Goal: Use online tool/utility: Utilize a website feature to perform a specific function

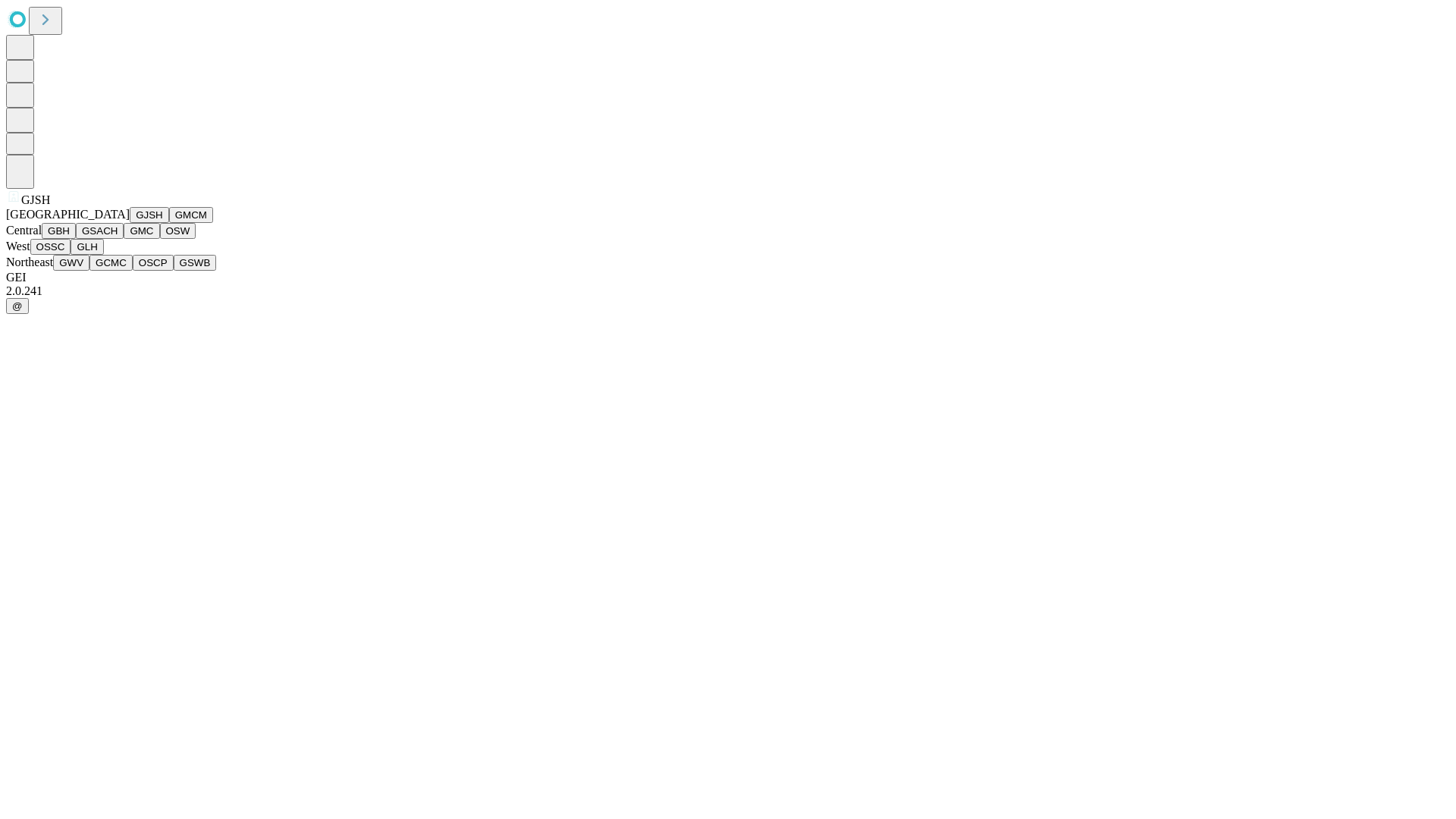
click at [130, 223] on button "GJSH" at bounding box center [150, 214] width 40 height 16
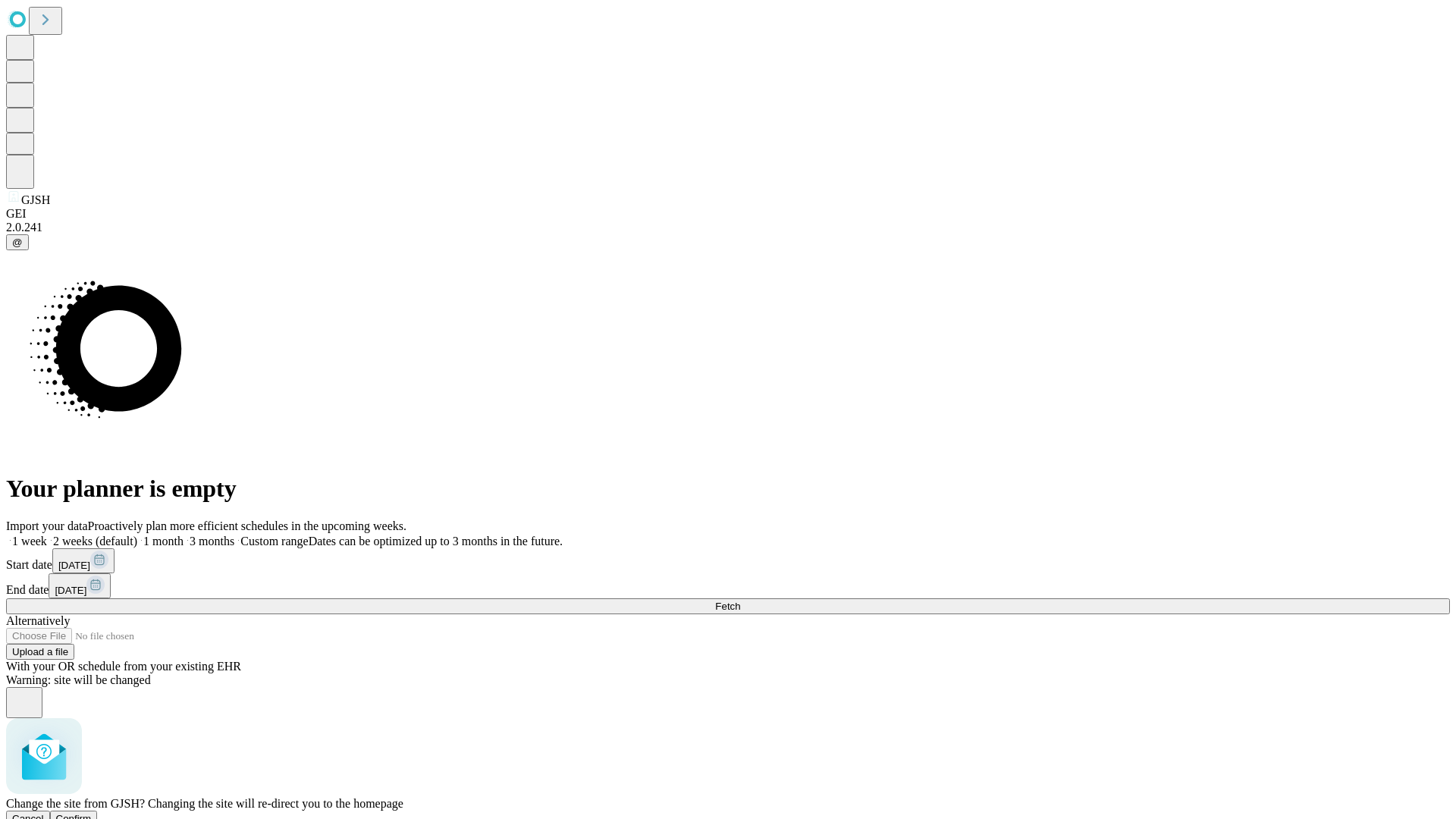
click at [91, 812] on span "Confirm" at bounding box center [73, 818] width 35 height 12
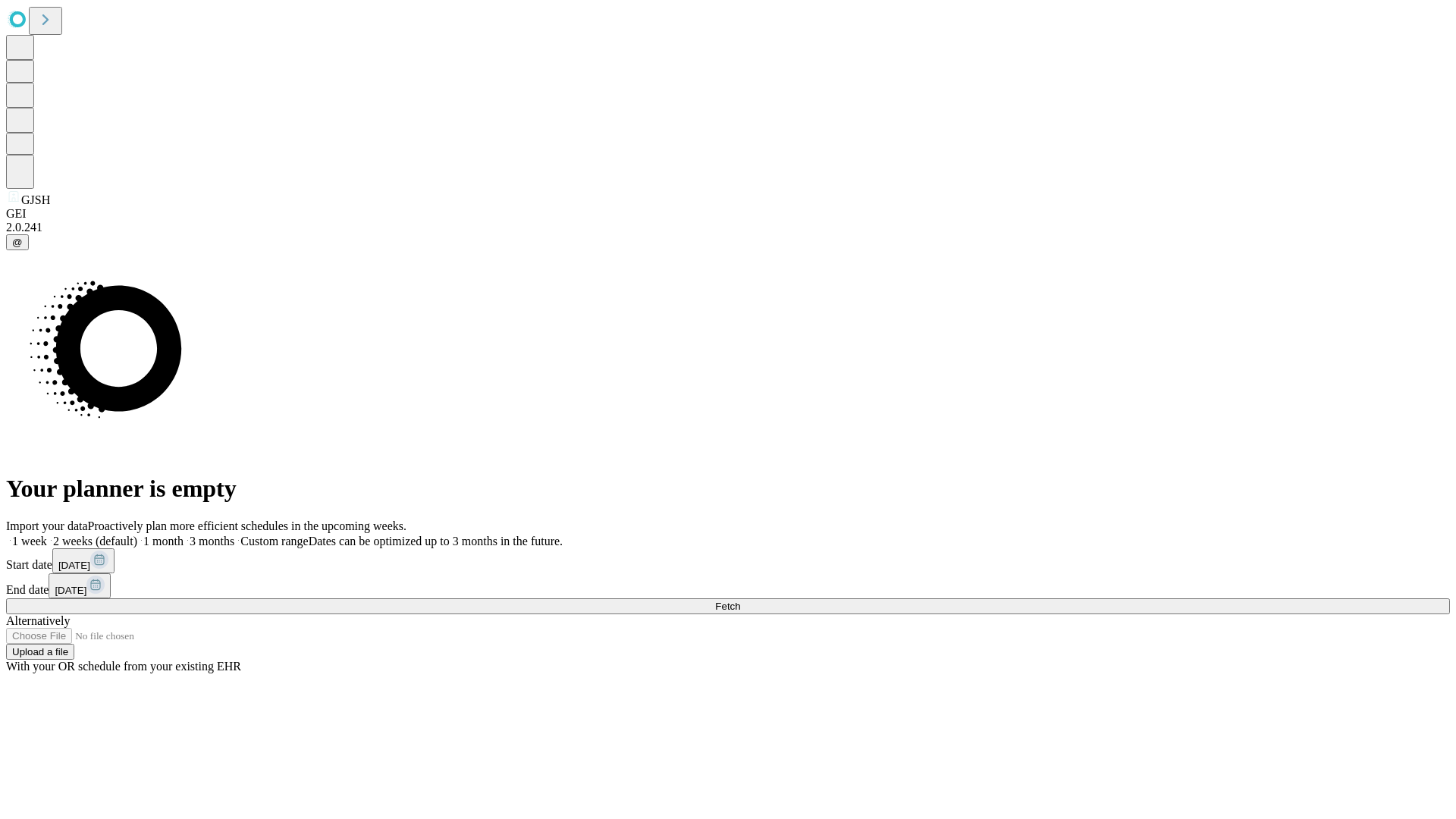
click at [47, 534] on label "1 week" at bounding box center [26, 541] width 41 height 13
click at [740, 600] on span "Fetch" at bounding box center [728, 606] width 25 height 12
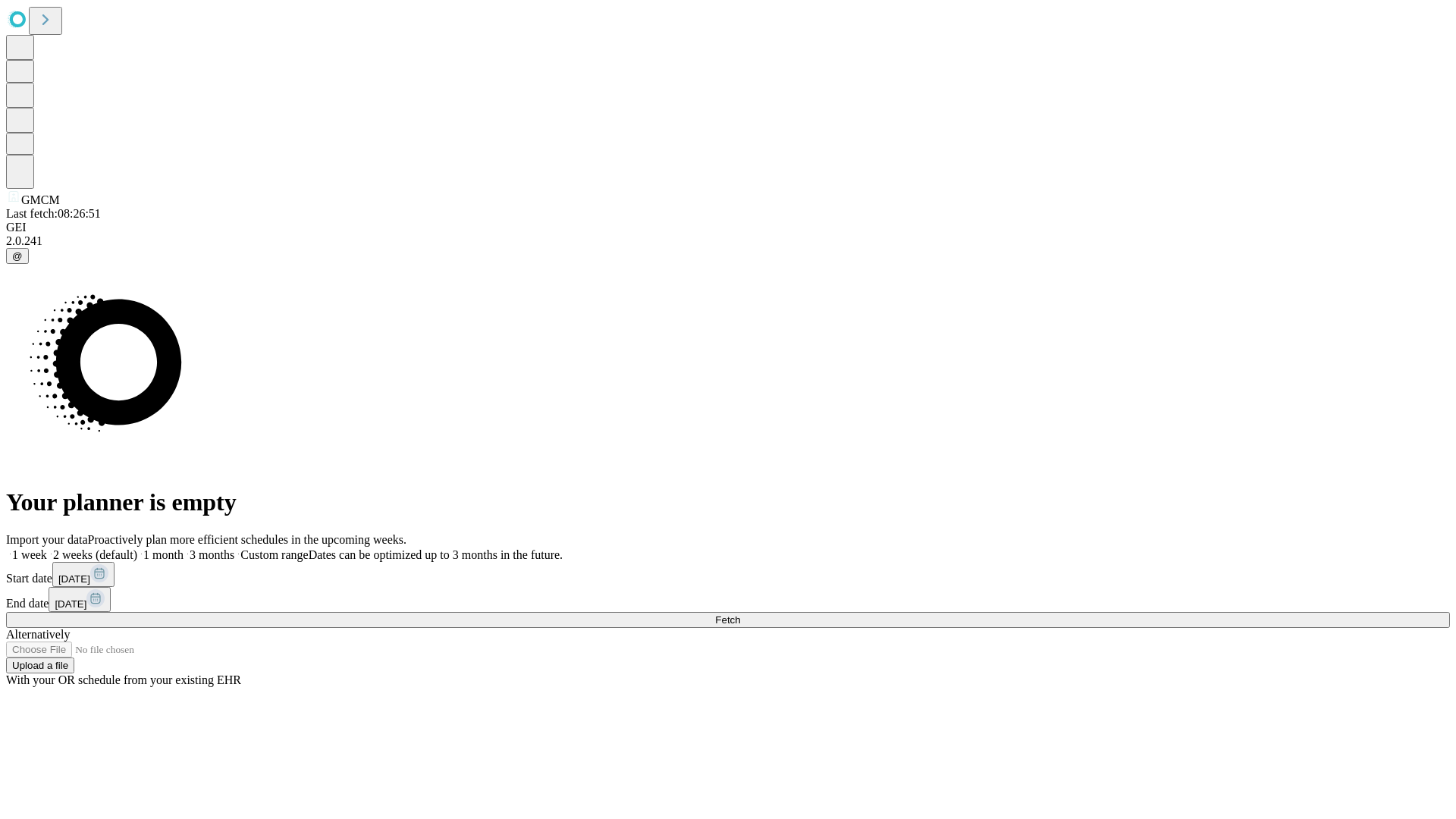
click at [47, 548] on label "1 week" at bounding box center [26, 555] width 41 height 13
click at [740, 614] on span "Fetch" at bounding box center [728, 620] width 25 height 12
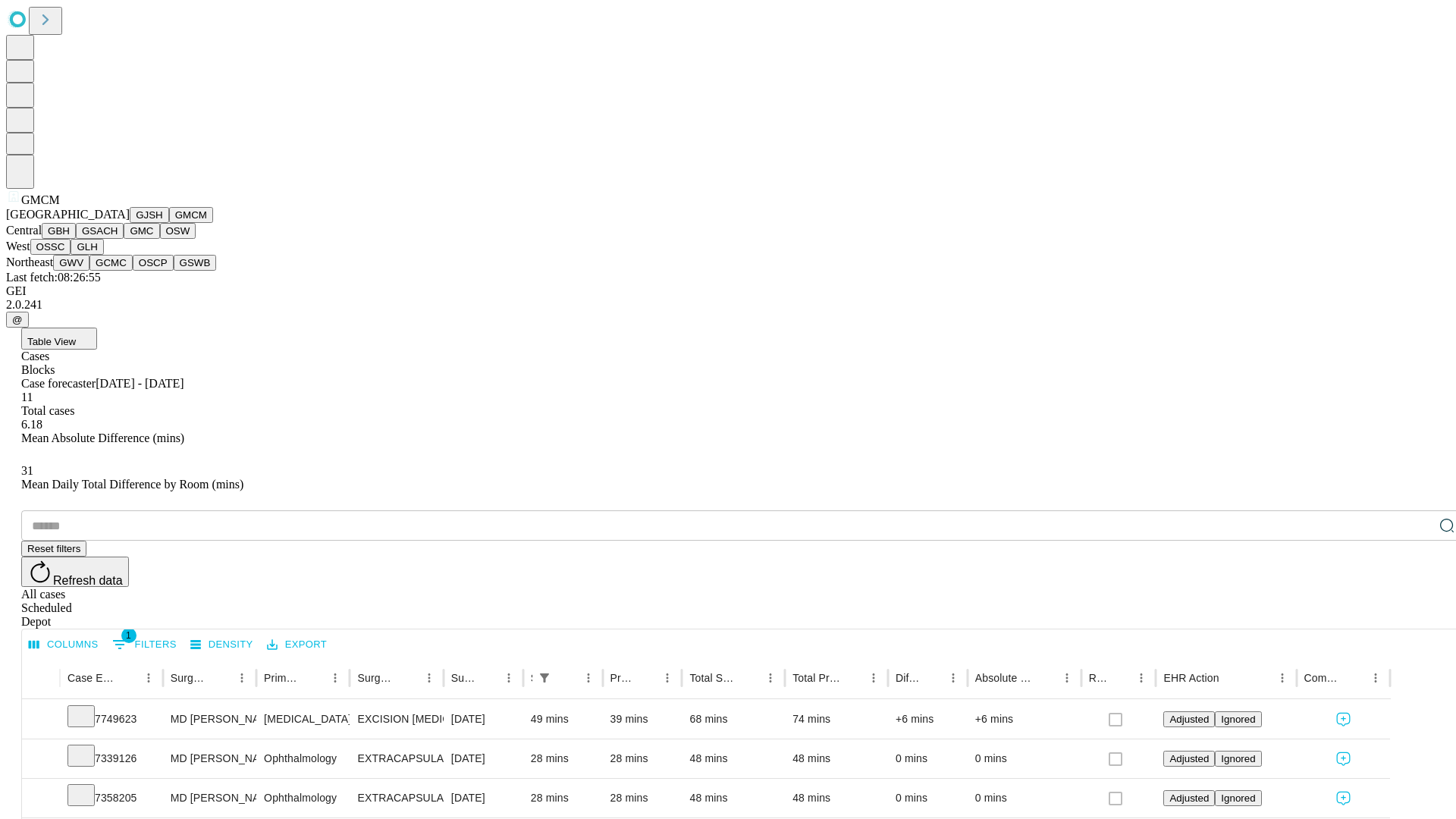
click at [76, 239] on button "GBH" at bounding box center [58, 230] width 34 height 16
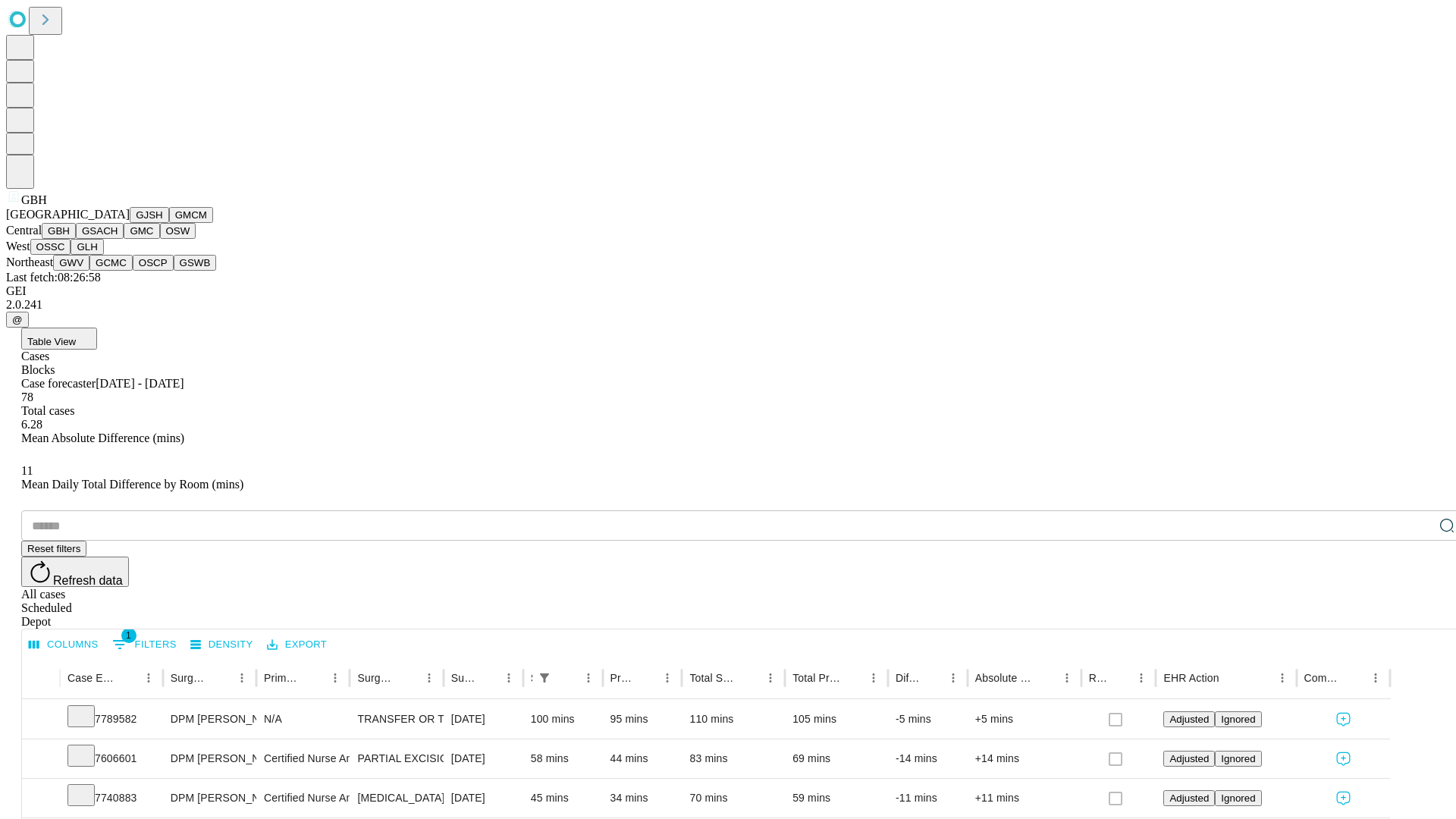
click at [118, 239] on button "GSACH" at bounding box center [100, 230] width 48 height 16
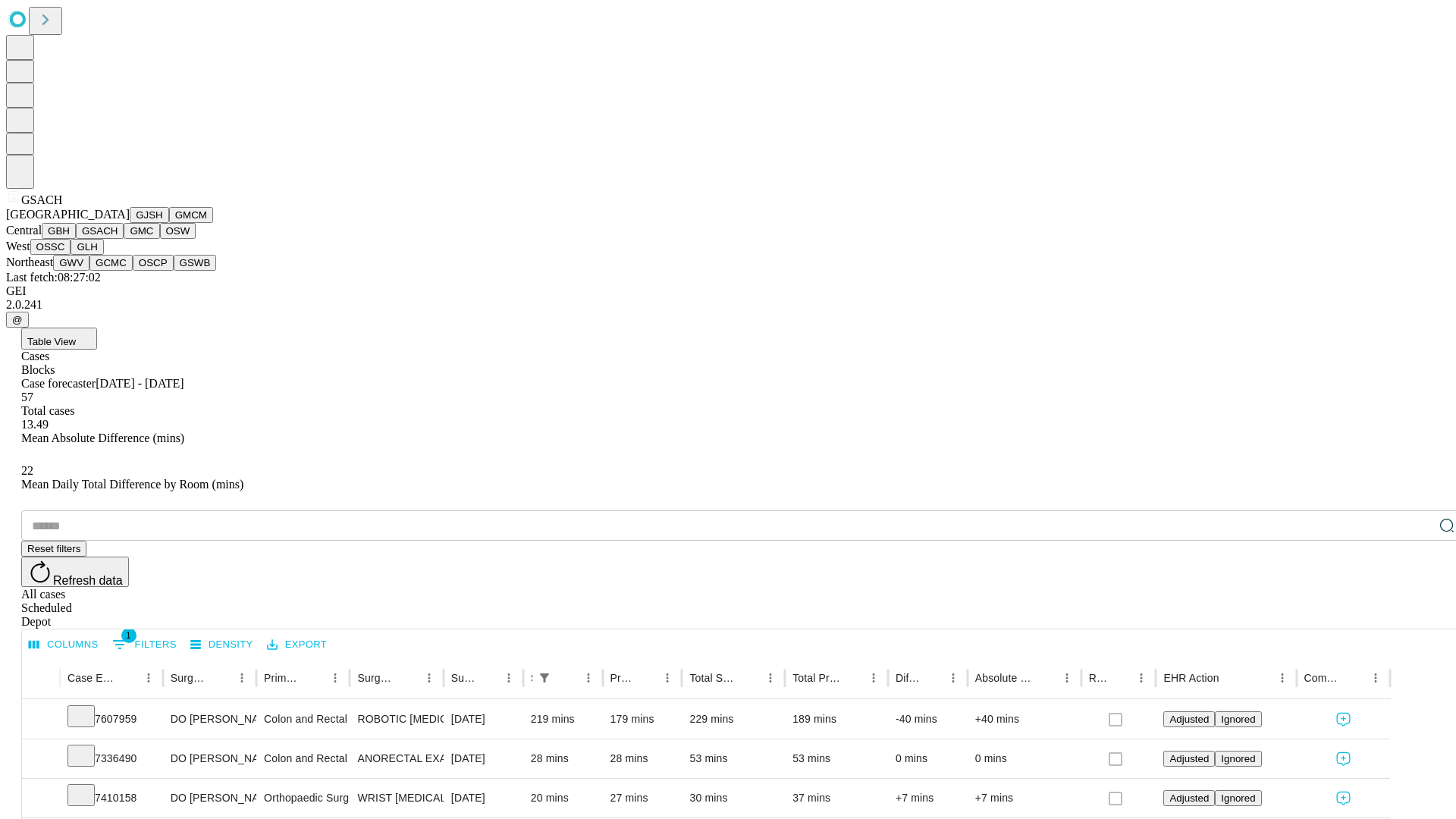
click at [124, 239] on button "GMC" at bounding box center [141, 230] width 35 height 16
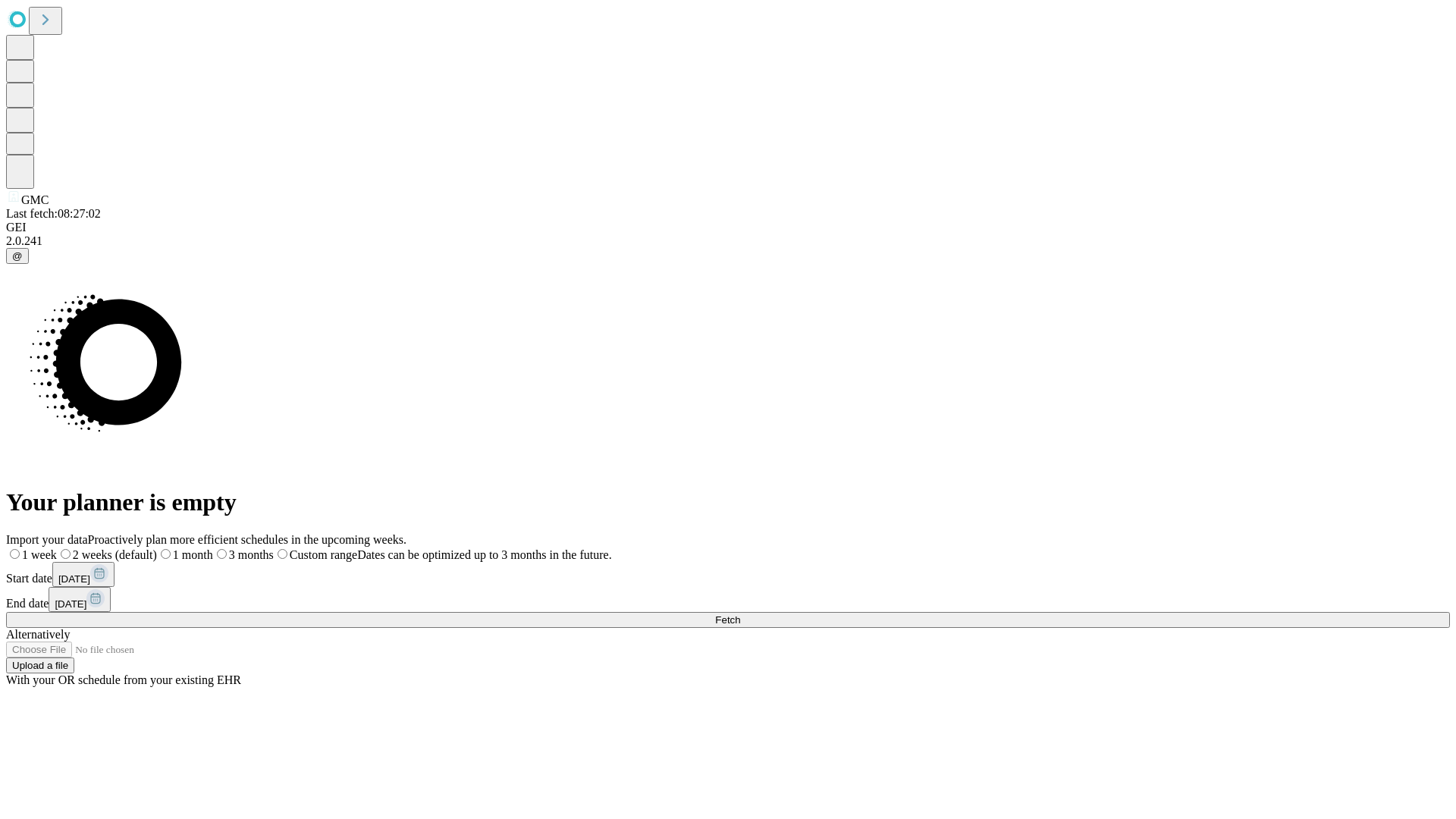
click at [57, 548] on label "1 week" at bounding box center [31, 555] width 51 height 13
click at [740, 614] on span "Fetch" at bounding box center [728, 620] width 25 height 12
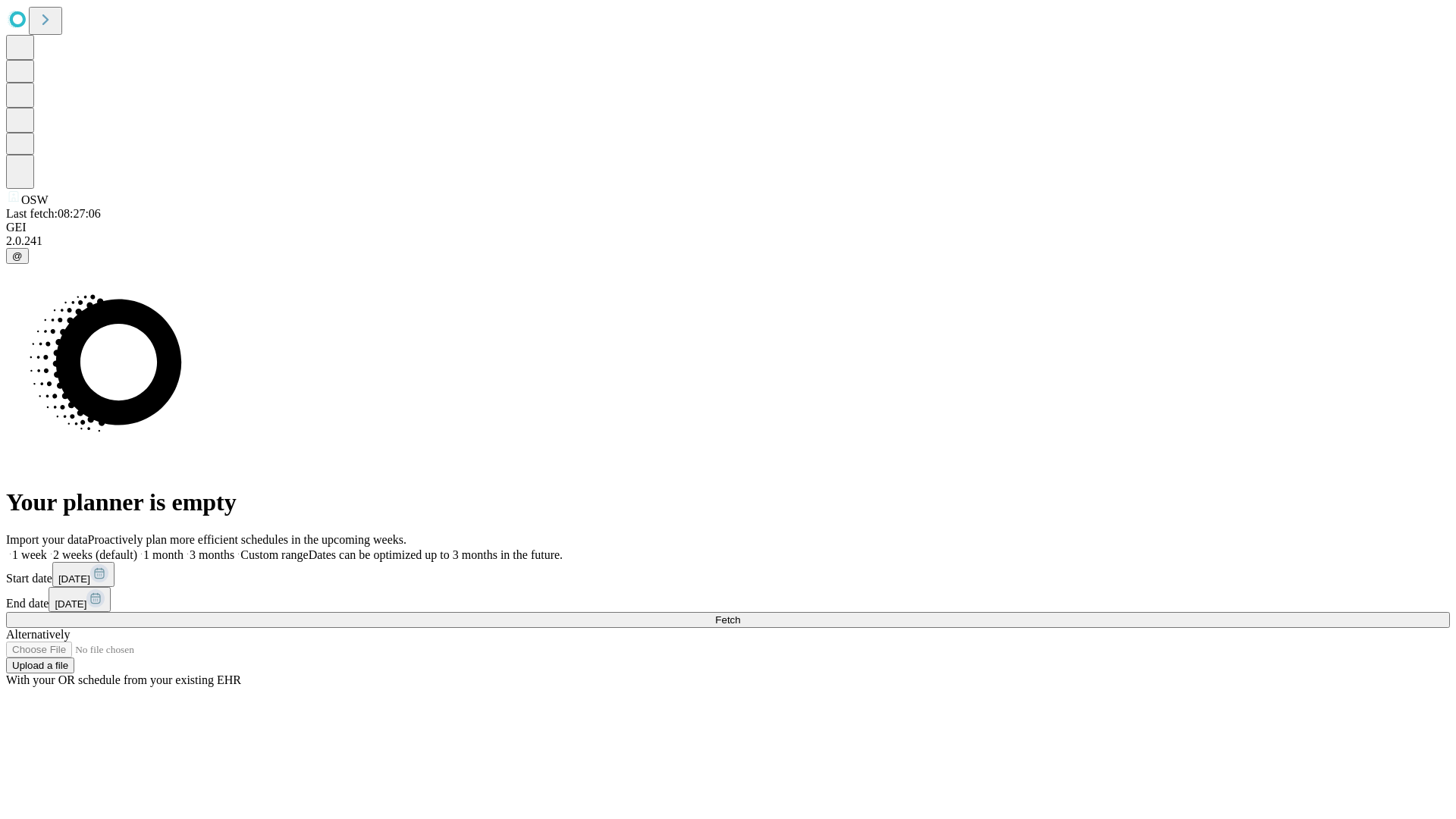
click at [740, 614] on span "Fetch" at bounding box center [728, 620] width 25 height 12
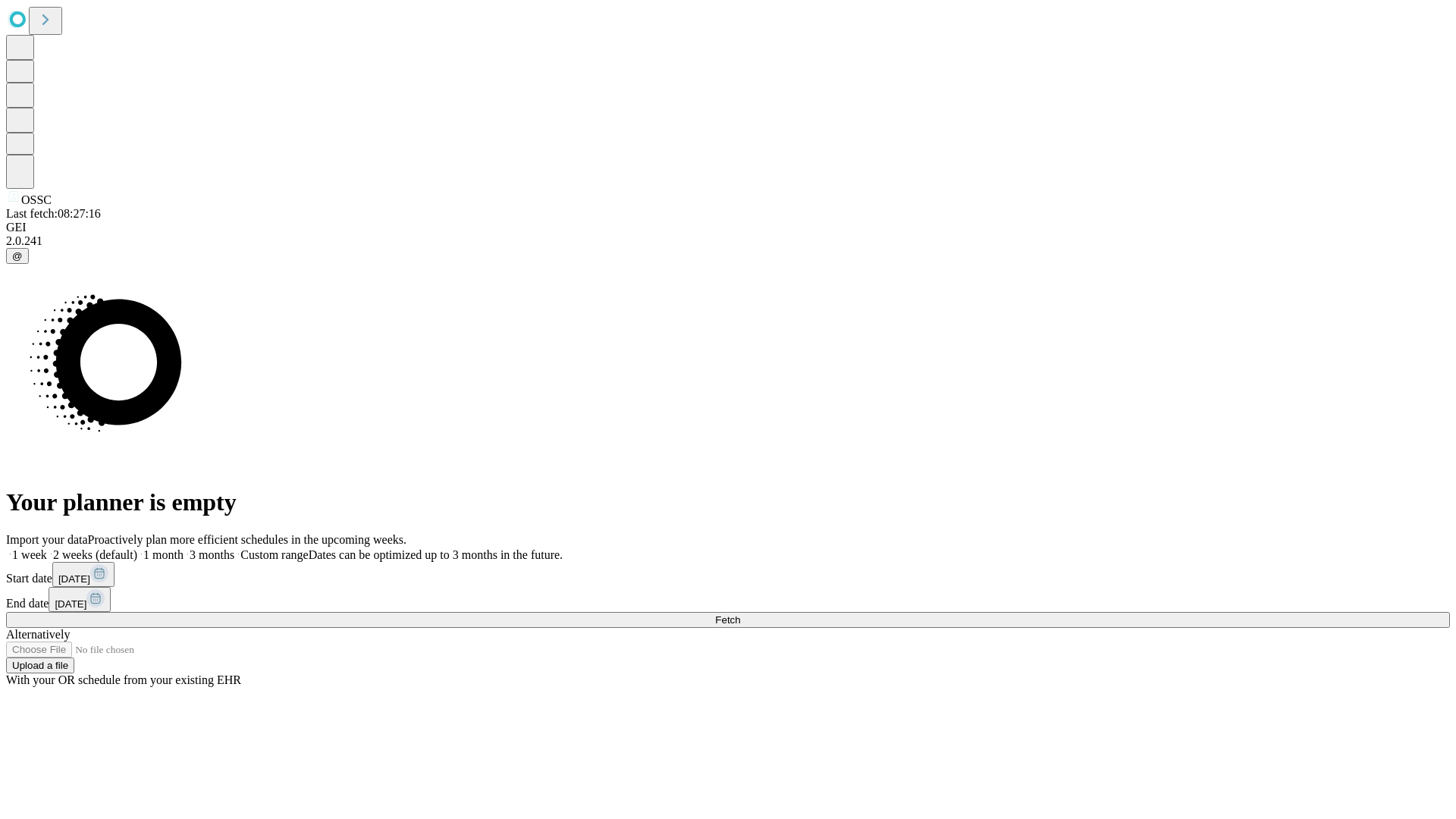
click at [47, 548] on label "1 week" at bounding box center [26, 555] width 41 height 13
click at [740, 614] on span "Fetch" at bounding box center [728, 620] width 25 height 12
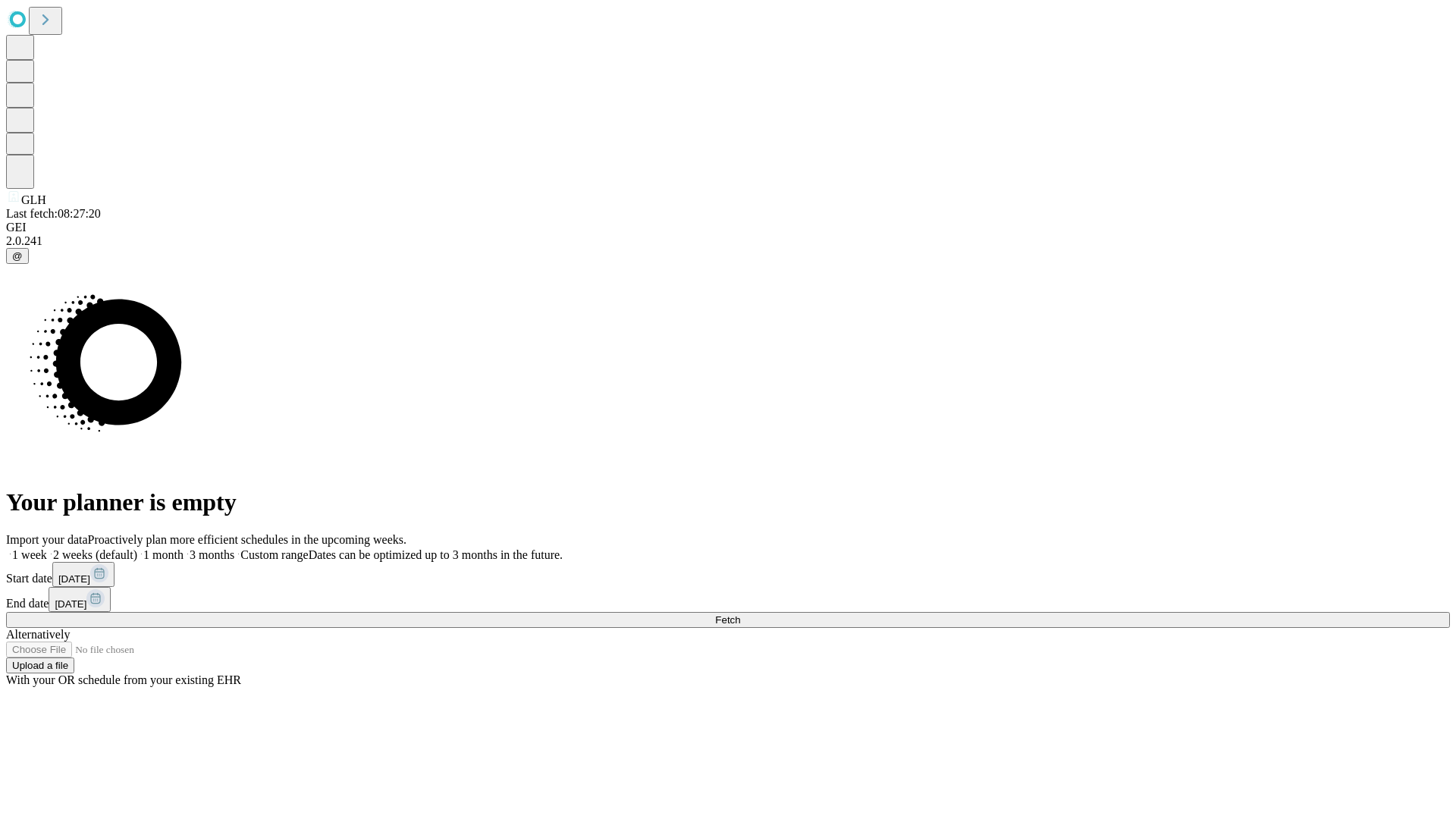
click at [740, 614] on span "Fetch" at bounding box center [728, 620] width 25 height 12
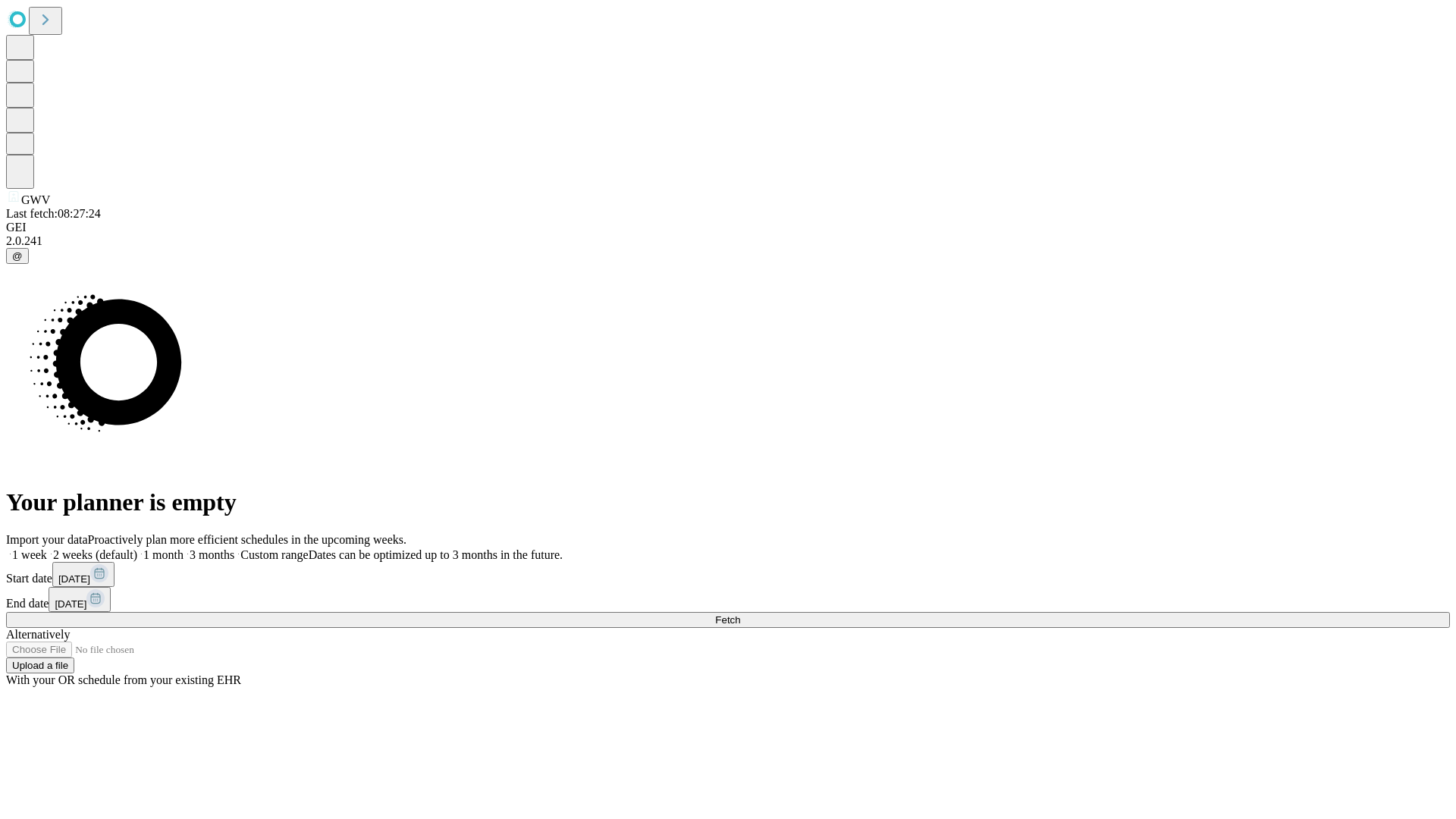
click at [47, 548] on label "1 week" at bounding box center [26, 555] width 41 height 13
click at [740, 614] on span "Fetch" at bounding box center [728, 620] width 25 height 12
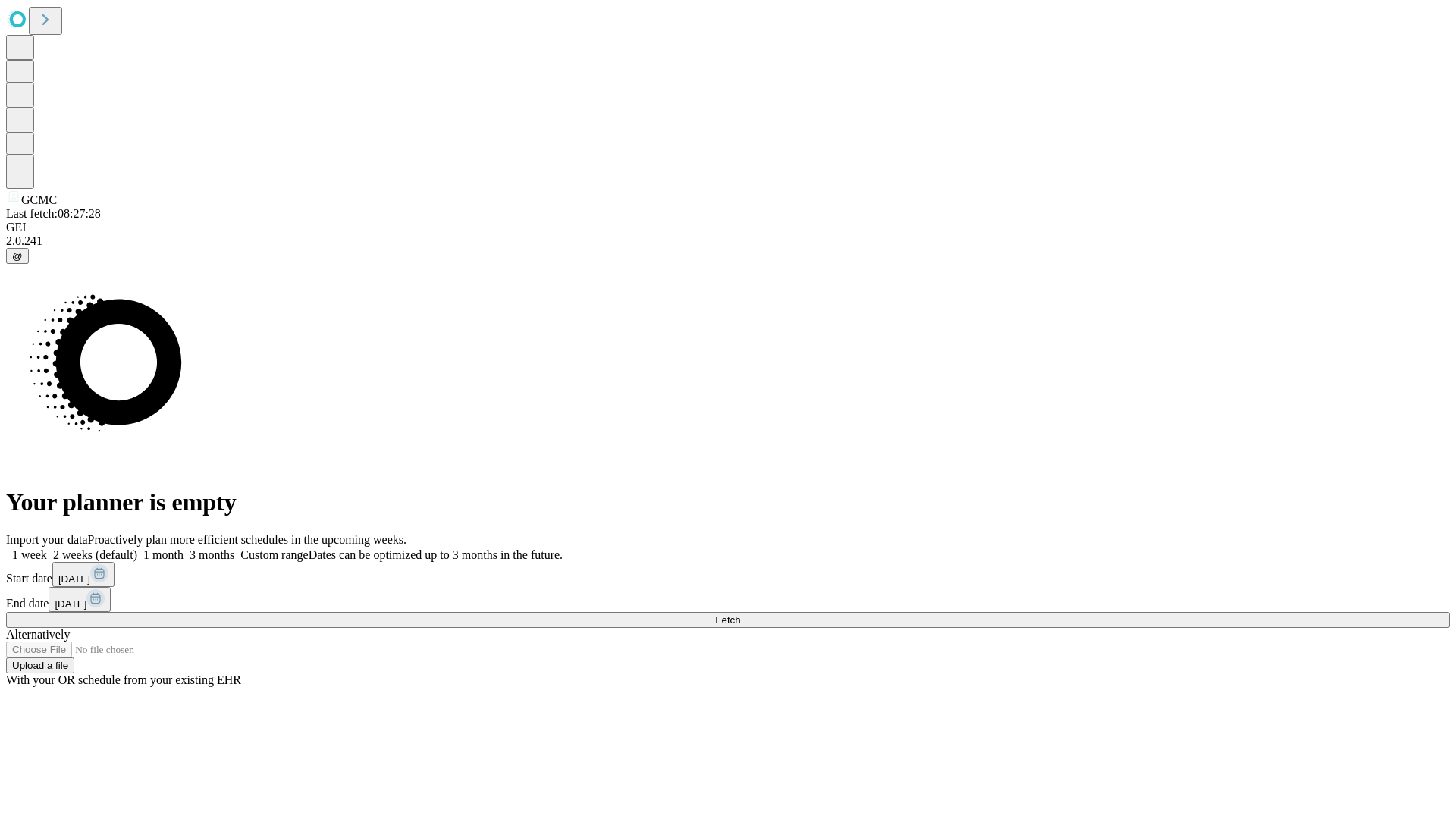
click at [47, 548] on label "1 week" at bounding box center [26, 555] width 41 height 13
click at [740, 614] on span "Fetch" at bounding box center [728, 620] width 25 height 12
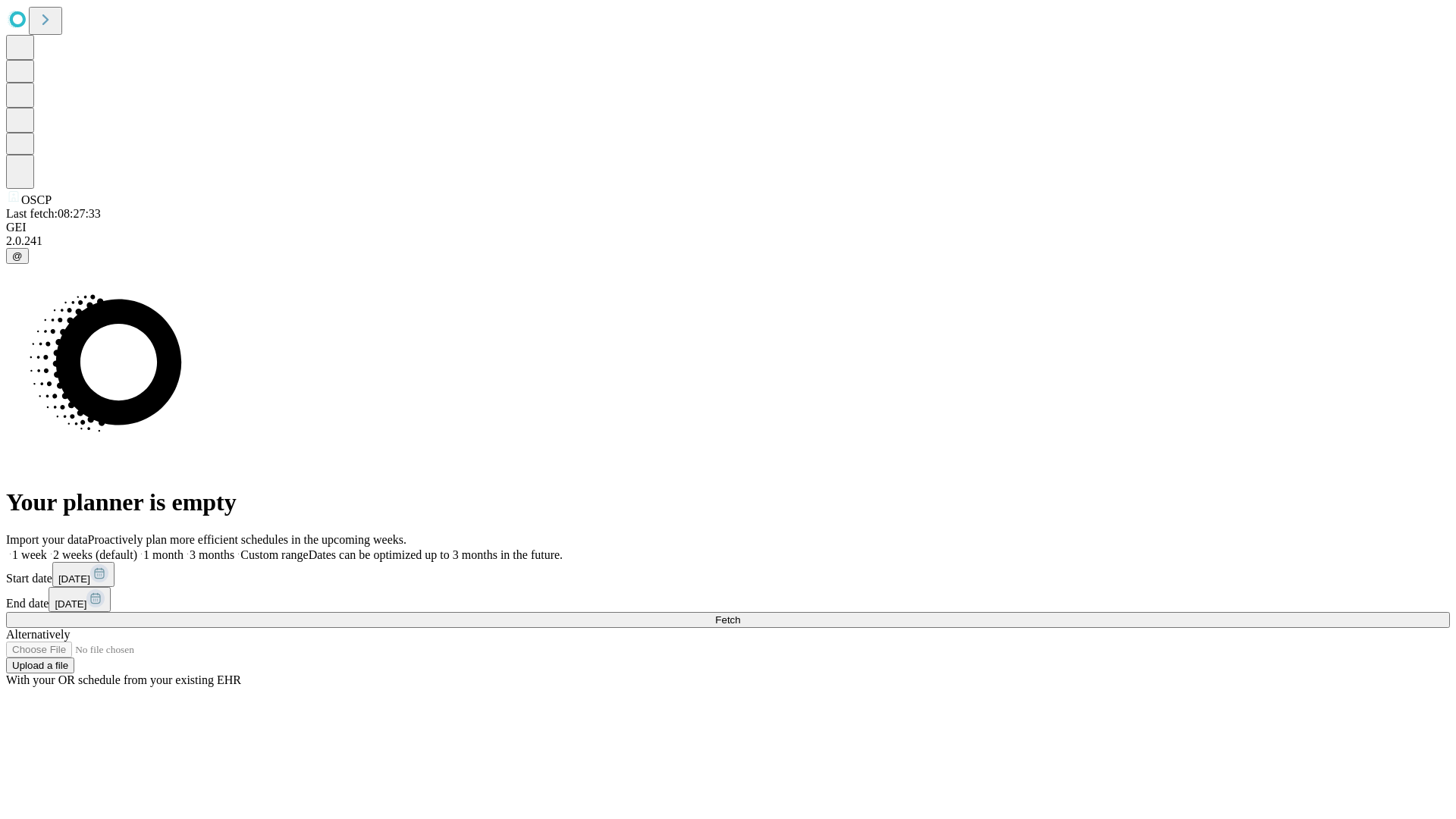
click at [47, 548] on label "1 week" at bounding box center [26, 555] width 41 height 13
click at [740, 614] on span "Fetch" at bounding box center [728, 620] width 25 height 12
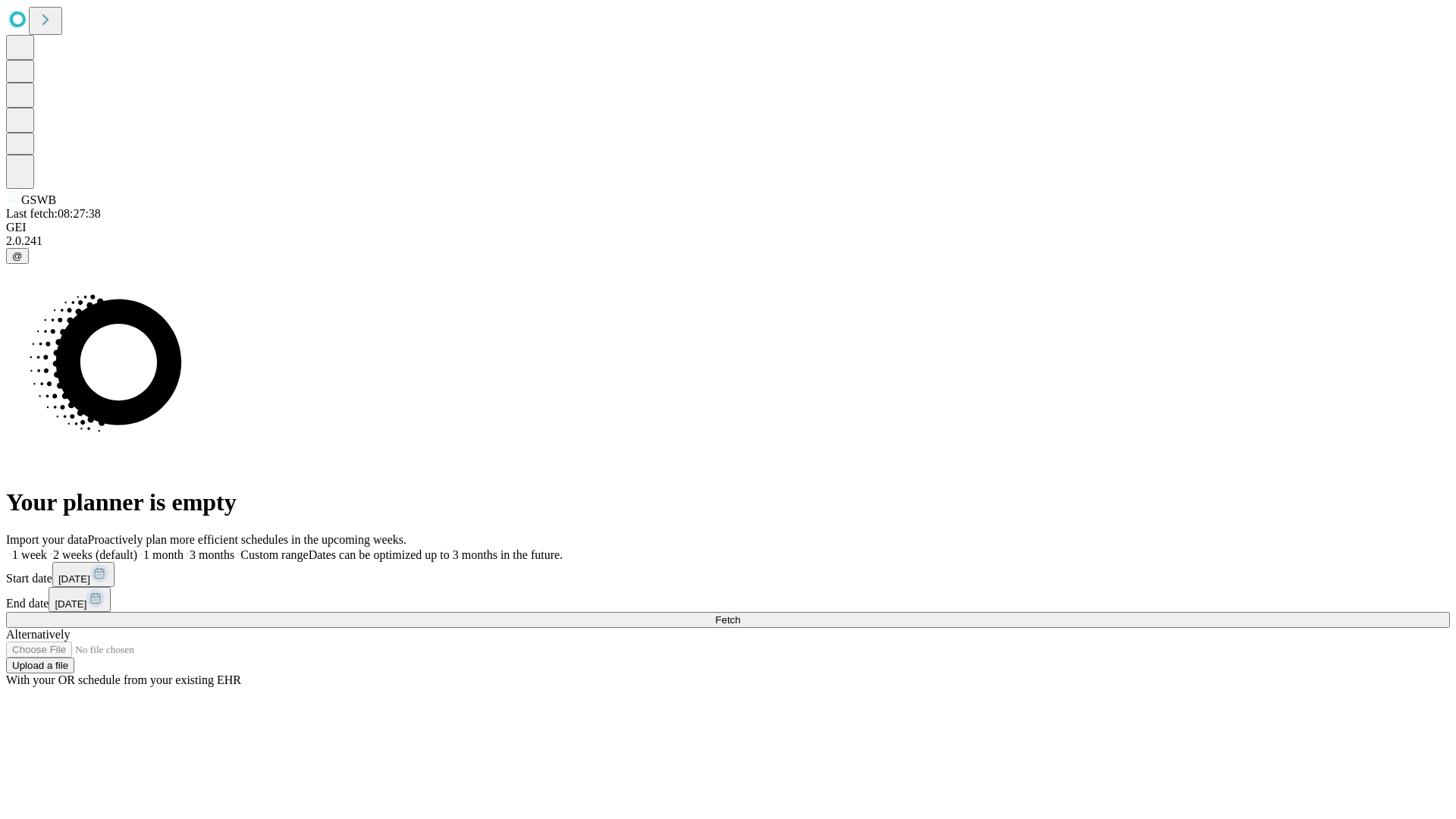
click at [47, 548] on label "1 week" at bounding box center [26, 555] width 41 height 13
click at [740, 614] on span "Fetch" at bounding box center [728, 620] width 25 height 12
